Goal: Find specific page/section: Find specific page/section

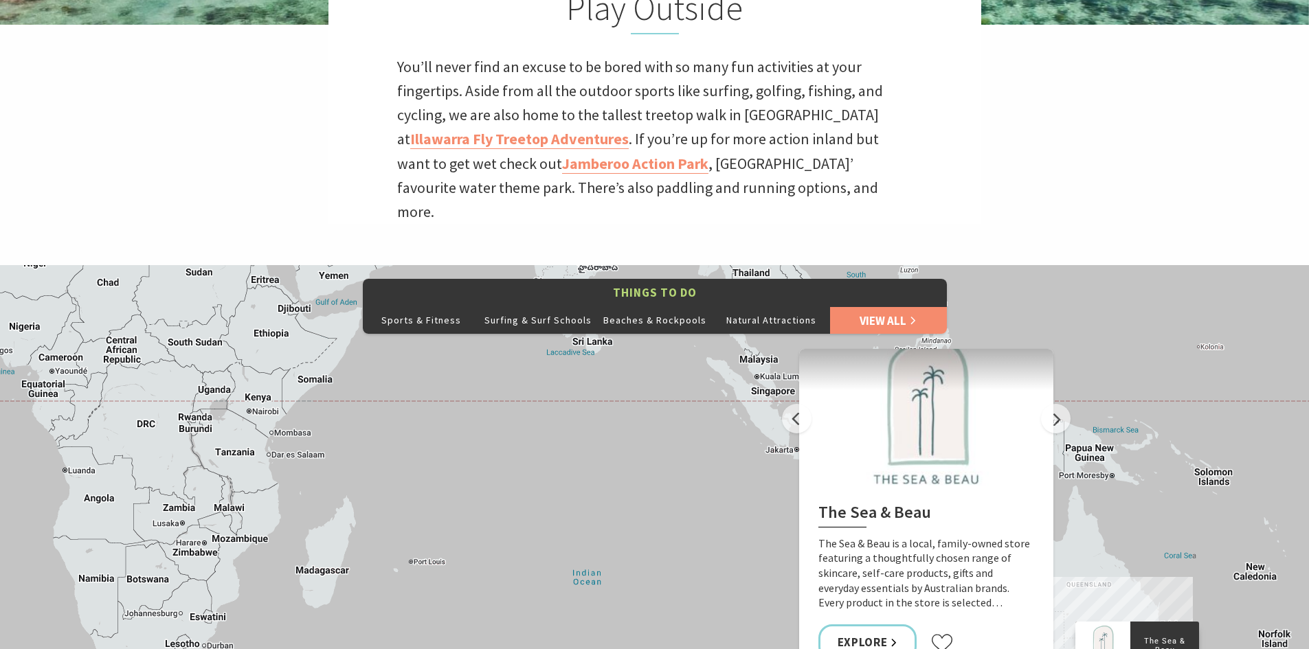
scroll to position [481, 0]
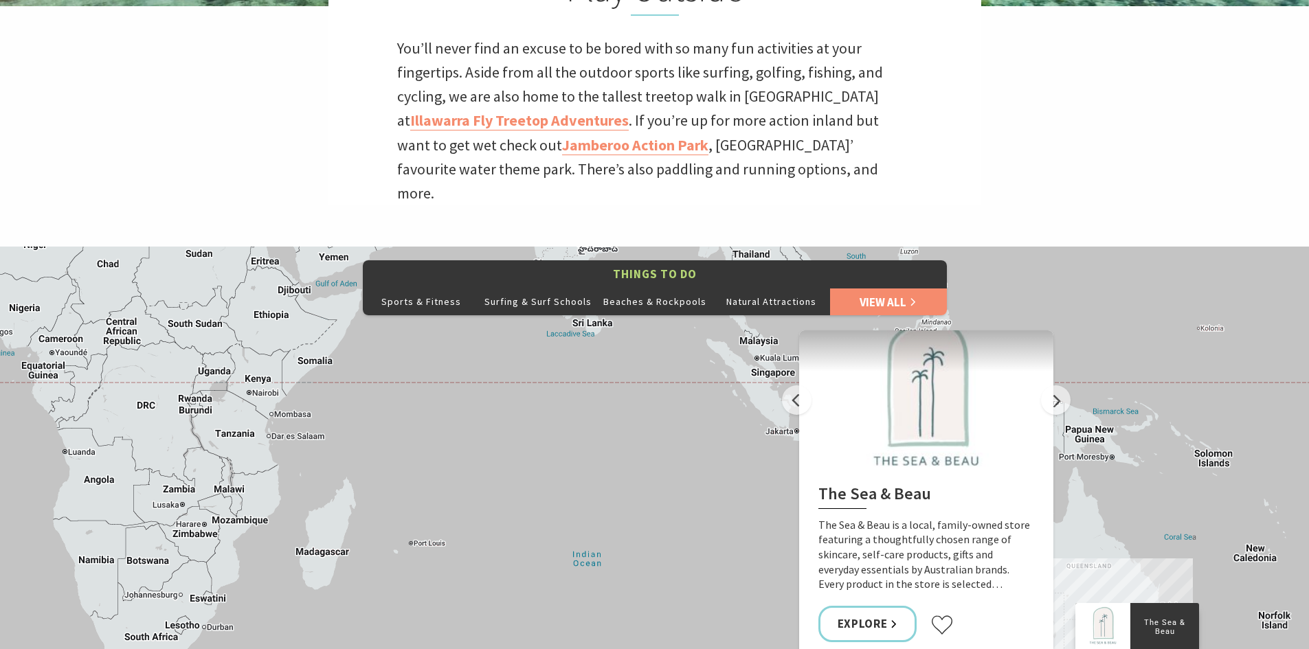
click at [450, 369] on div "The Sea & Beau Hoddles Track, Kiama Illawarra Light Railway Museum Soul Revival…" at bounding box center [654, 494] width 1309 height 495
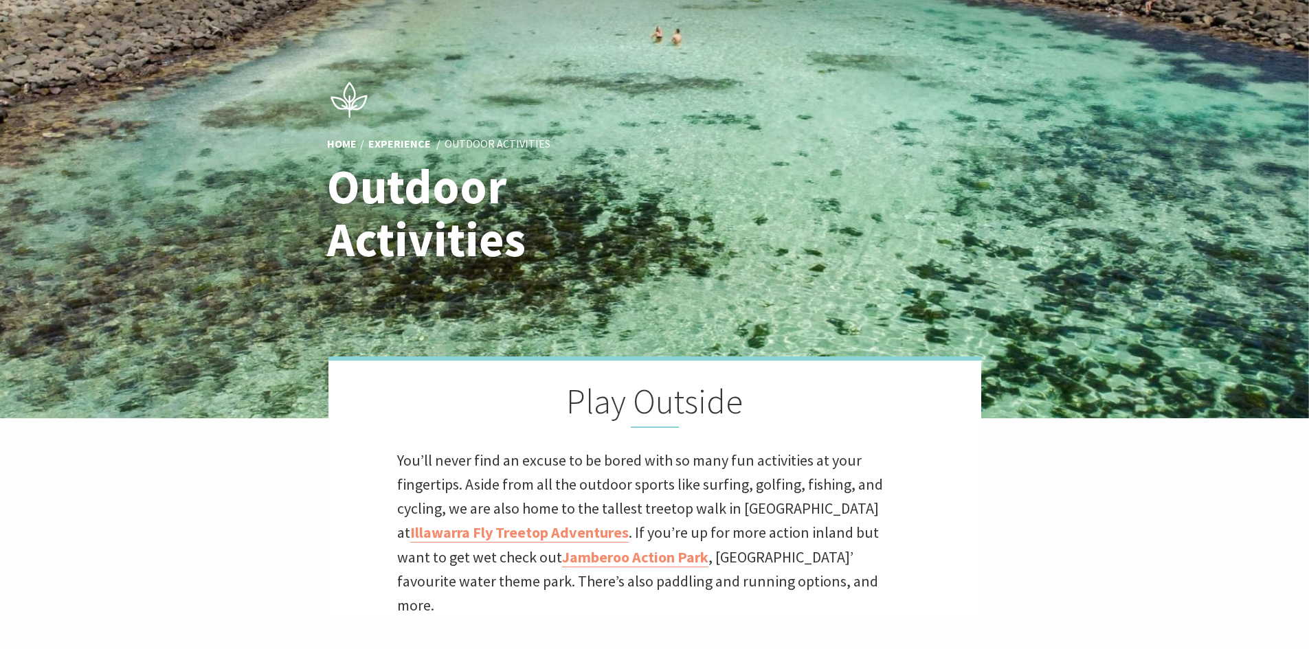
scroll to position [0, 0]
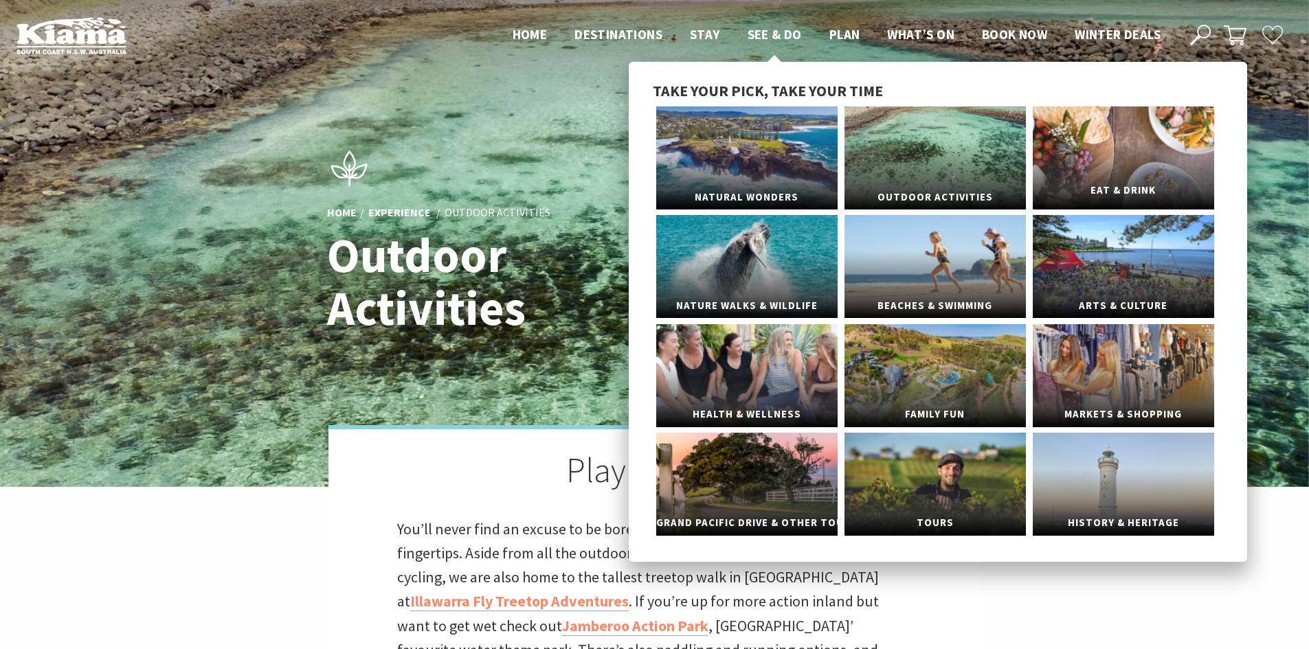
click at [1102, 169] on link "Eat & Drink" at bounding box center [1123, 157] width 181 height 103
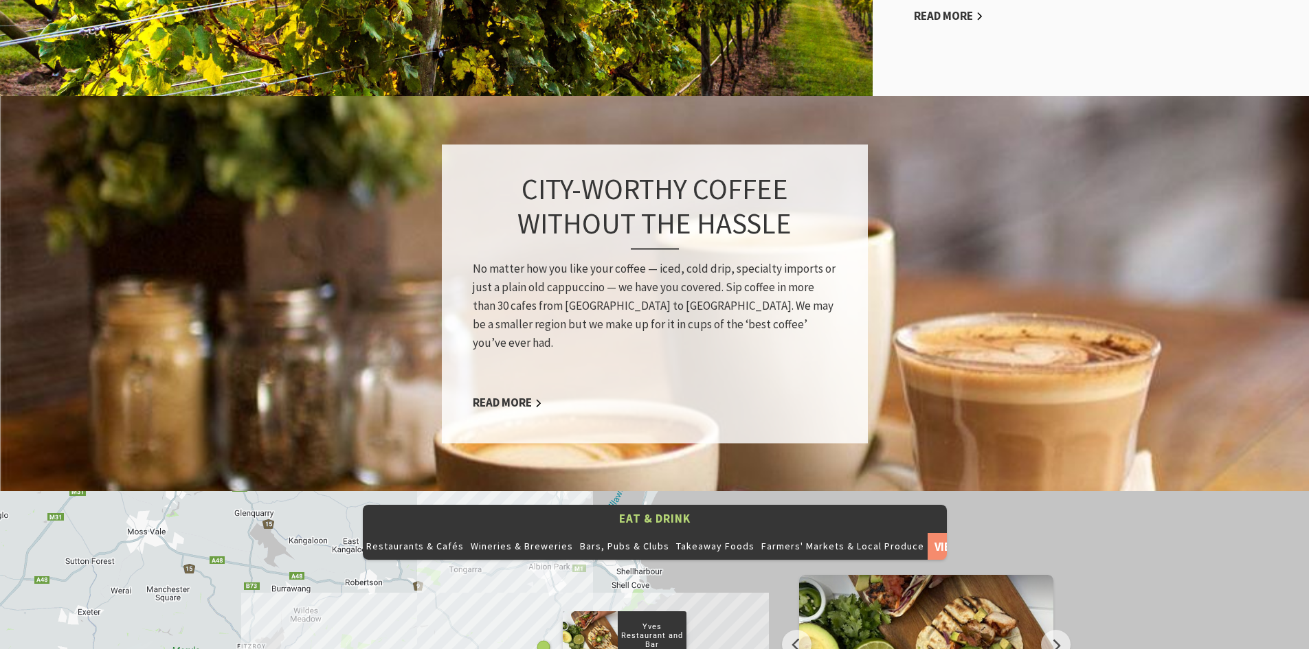
scroll to position [962, 0]
